Goal: Task Accomplishment & Management: Manage account settings

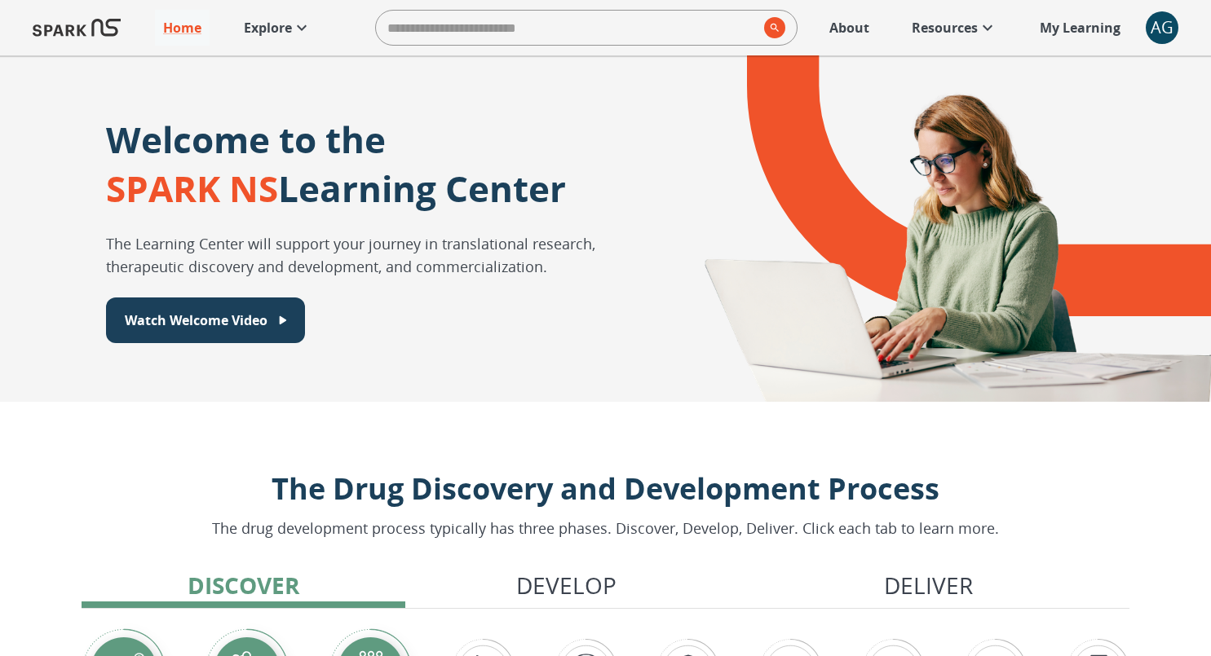
click at [1162, 29] on div "AG" at bounding box center [1161, 27] width 33 height 33
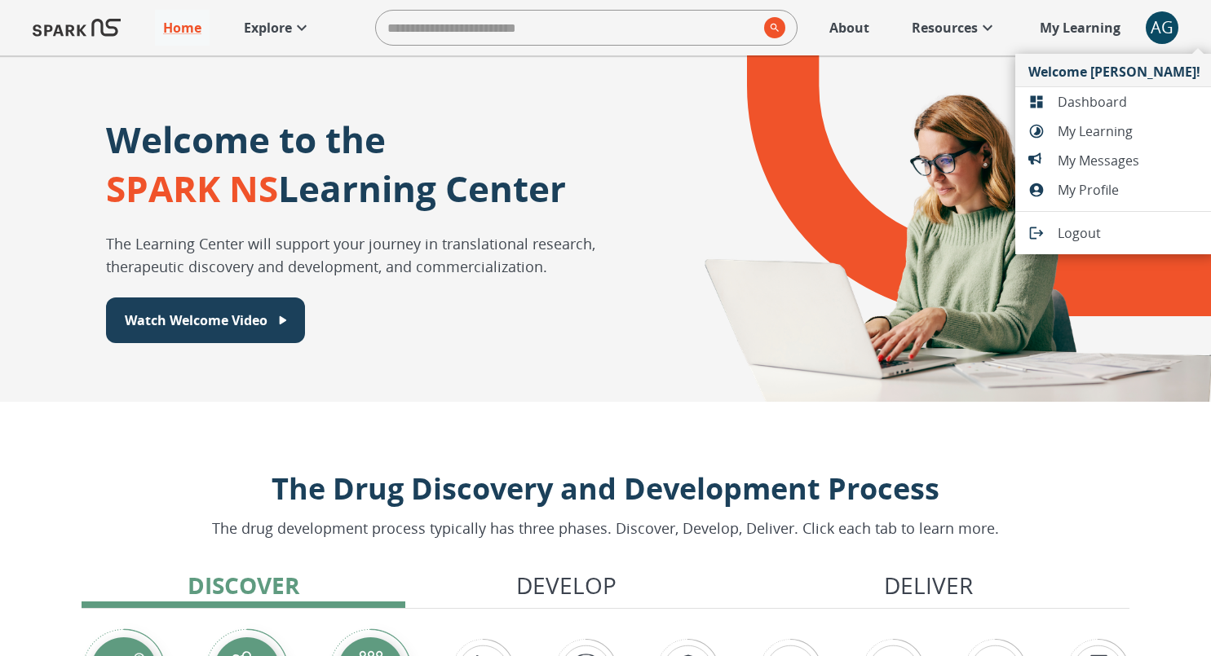
drag, startPoint x: 1063, startPoint y: 86, endPoint x: 1060, endPoint y: 96, distance: 11.1
click at [1060, 96] on ul "Welcome [PERSON_NAME]! Dashboard My Learning My Messages My Profile Logout" at bounding box center [1114, 154] width 198 height 201
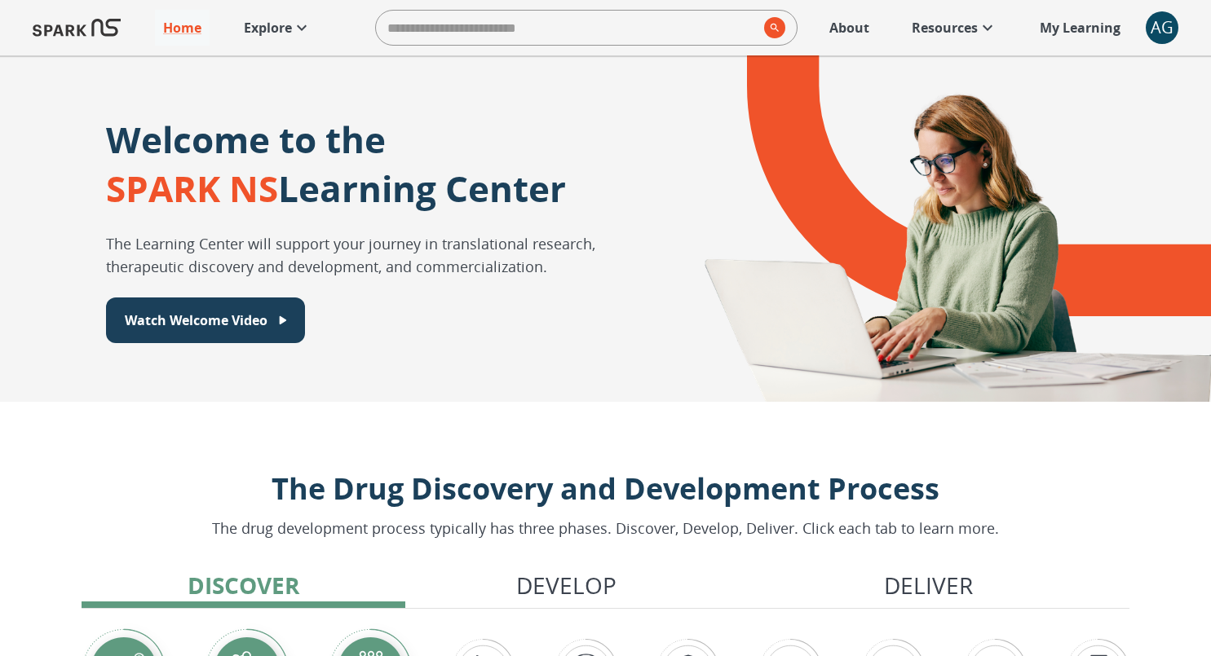
click at [1169, 32] on div "AG" at bounding box center [1161, 27] width 33 height 33
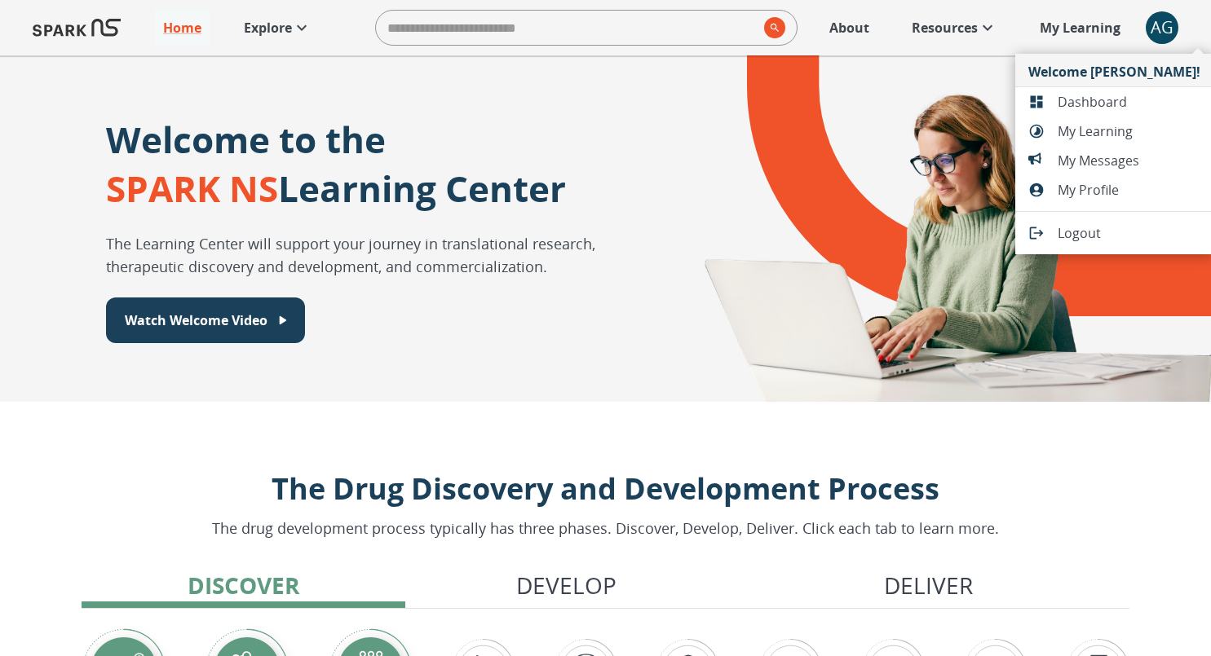
click at [1118, 96] on span "Dashboard" at bounding box center [1128, 102] width 143 height 20
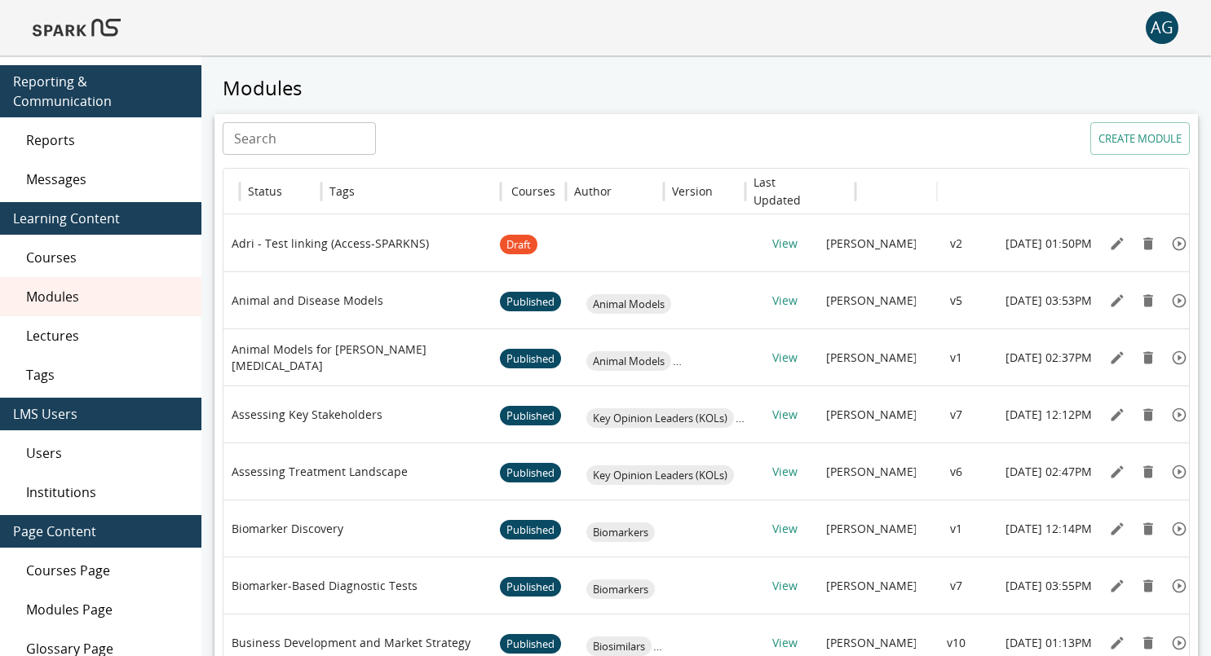
click at [48, 443] on span "Users" at bounding box center [107, 453] width 162 height 20
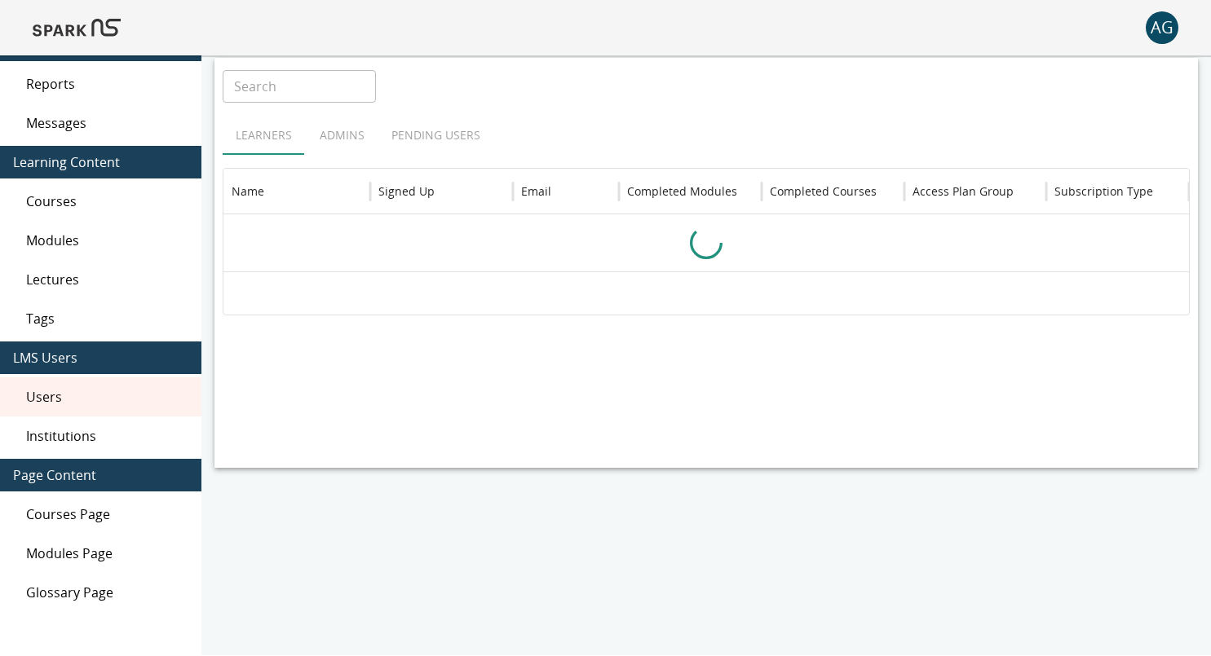
scroll to position [75, 0]
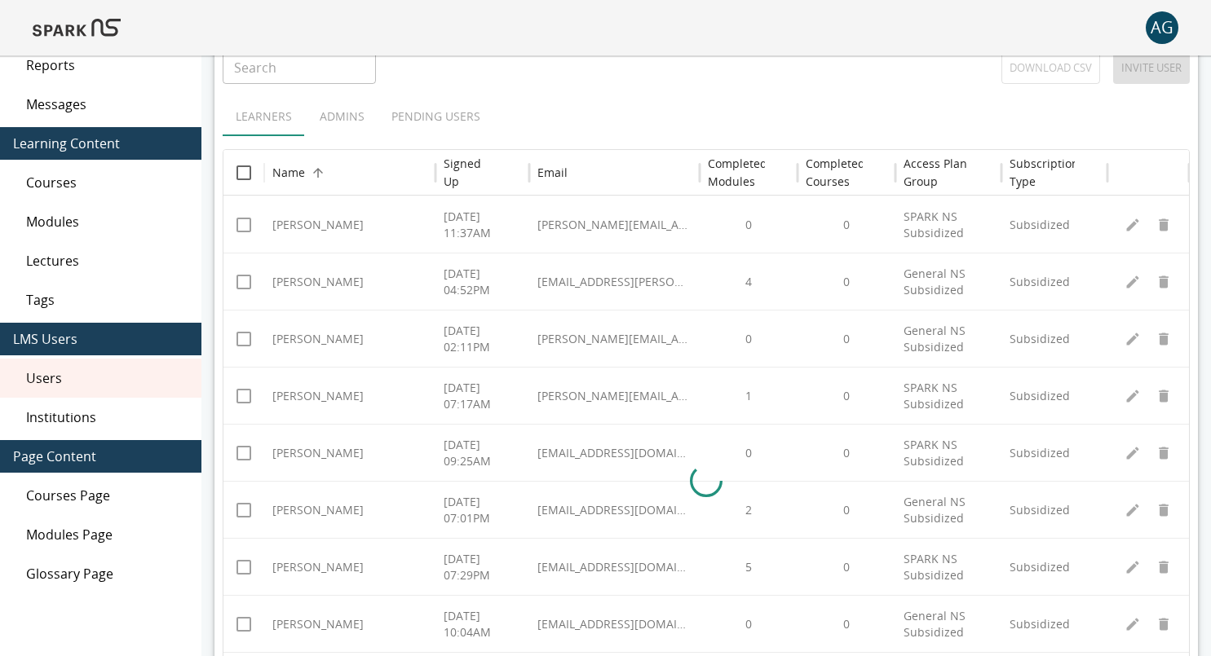
click at [1128, 227] on div at bounding box center [705, 481] width 965 height 571
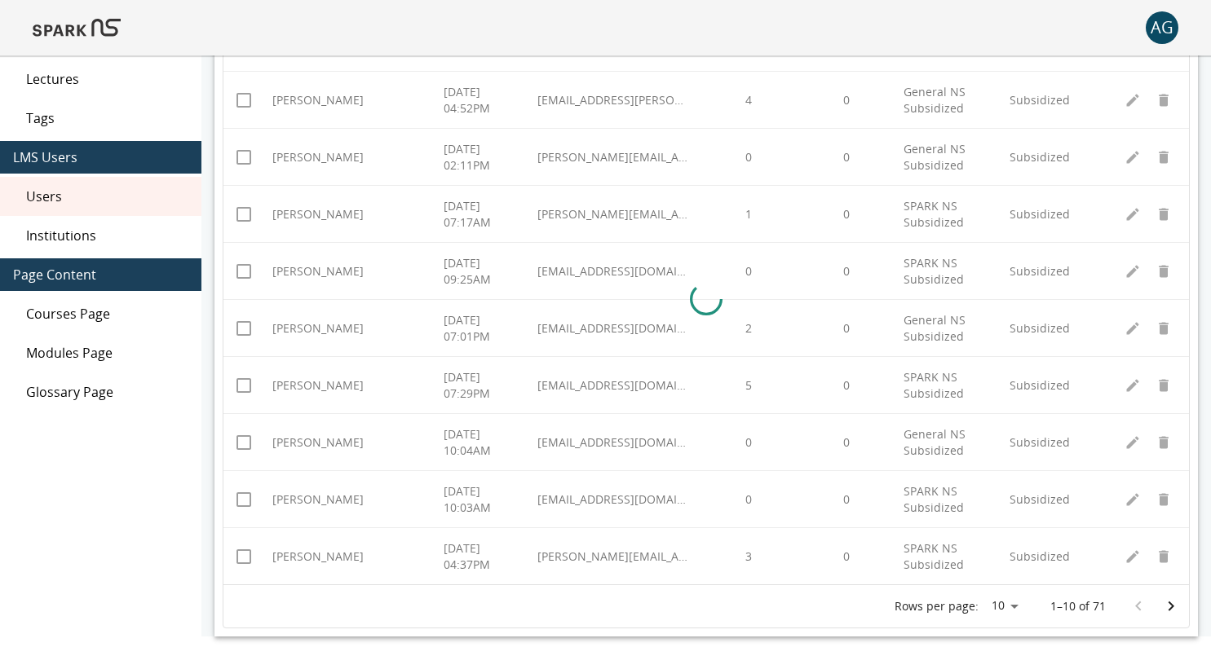
scroll to position [0, 0]
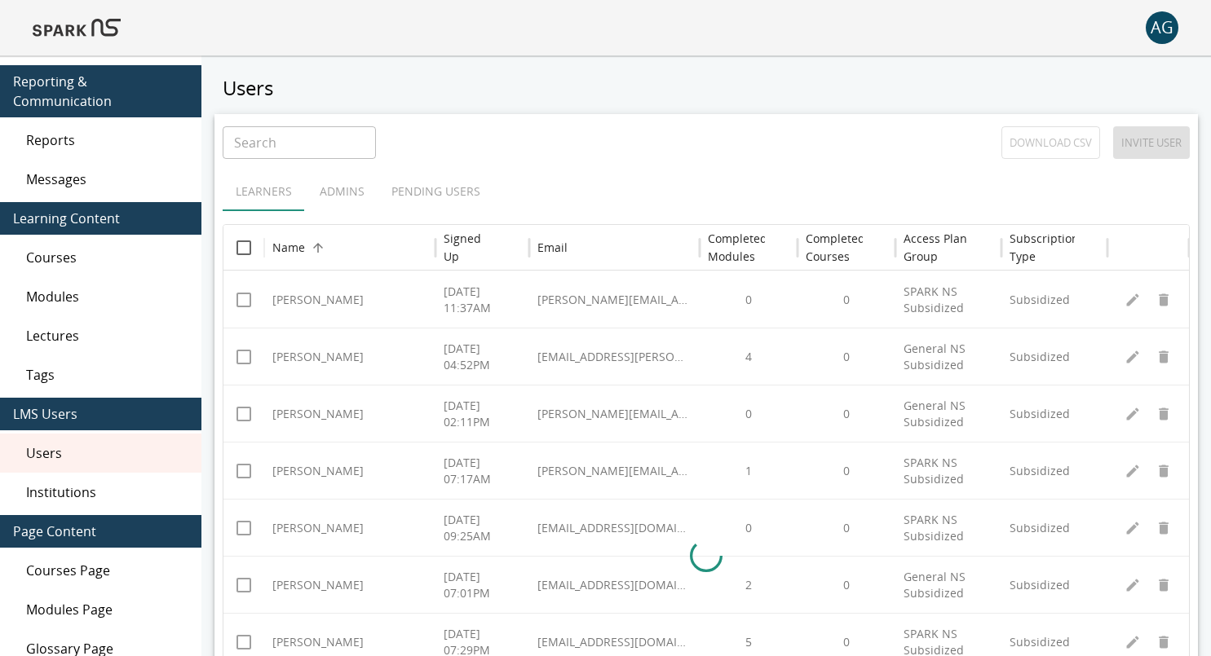
click at [1134, 299] on div at bounding box center [705, 556] width 965 height 571
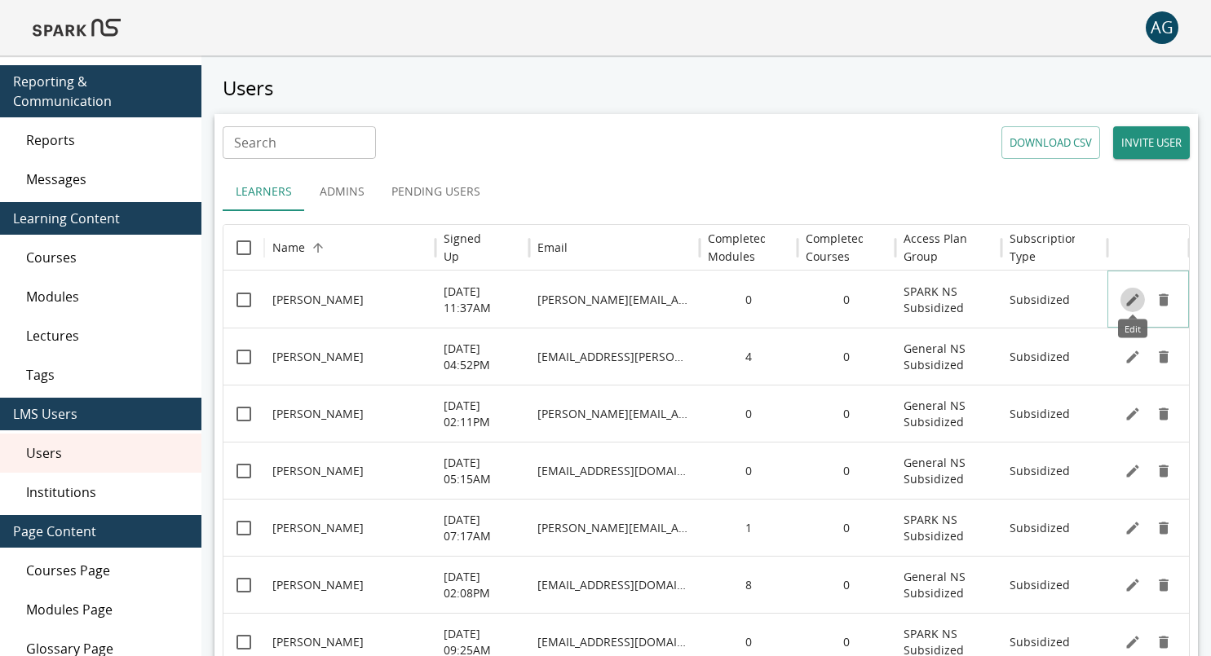
click at [1129, 302] on icon "Edit" at bounding box center [1132, 299] width 12 height 12
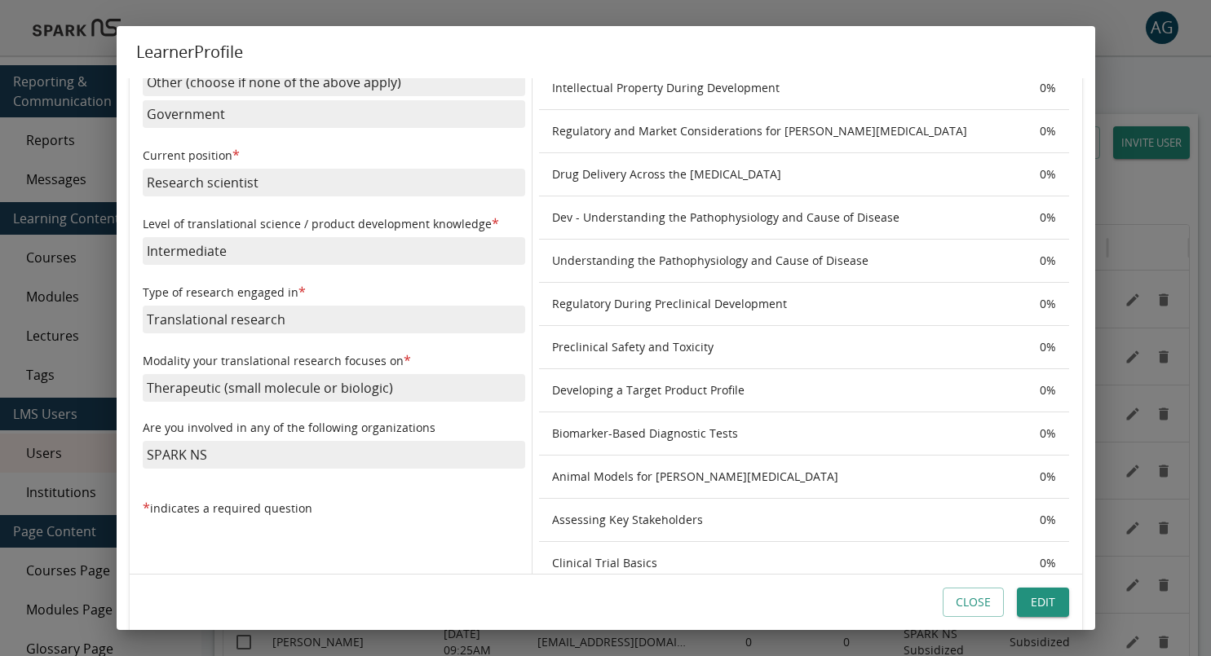
scroll to position [536, 0]
click at [981, 600] on button "Close" at bounding box center [972, 603] width 61 height 30
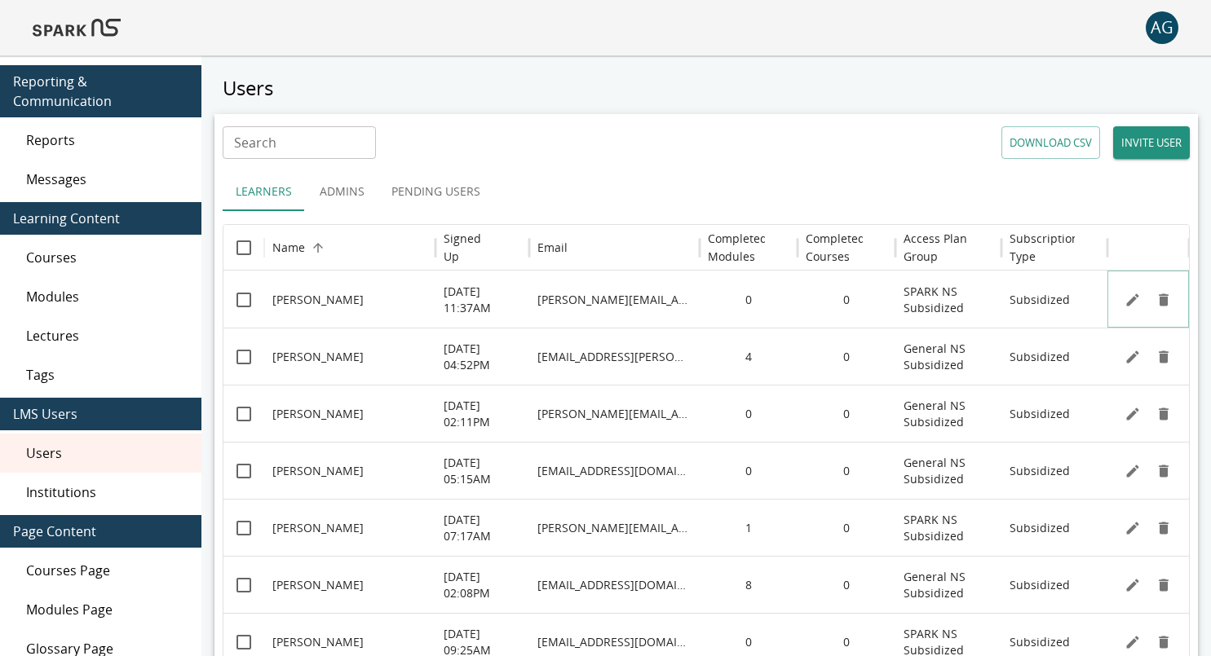
click at [1132, 299] on icon "Edit" at bounding box center [1132, 299] width 12 height 12
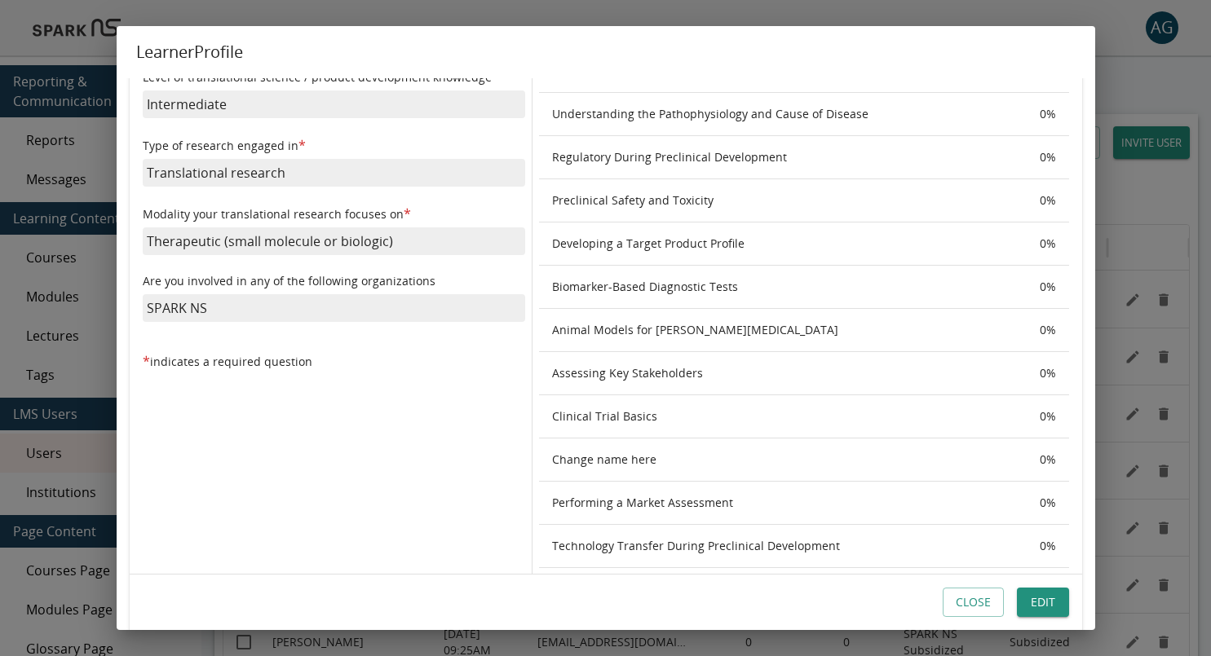
scroll to position [624, 0]
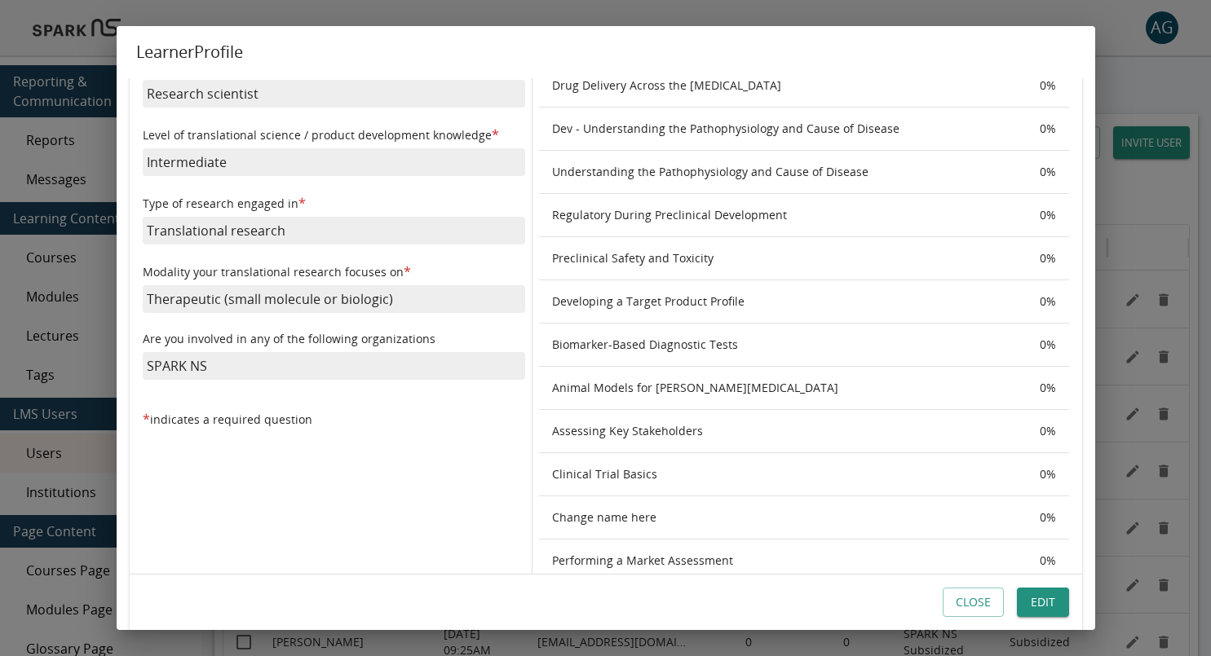
click at [190, 370] on p "SPARK NS" at bounding box center [334, 366] width 382 height 28
click at [223, 373] on p "SPARK NS" at bounding box center [334, 366] width 382 height 28
click at [178, 362] on p "SPARK NS" at bounding box center [334, 366] width 382 height 28
click at [970, 608] on button "Close" at bounding box center [972, 603] width 61 height 30
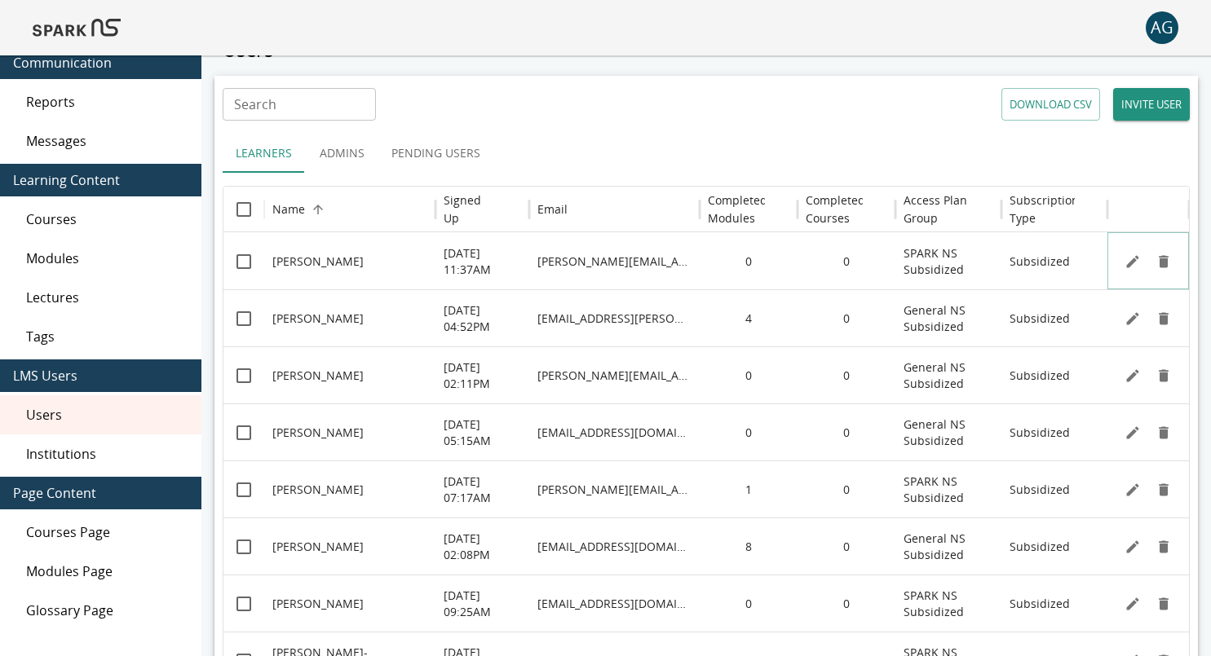
scroll to position [40, 0]
